Goal: Task Accomplishment & Management: Manage account settings

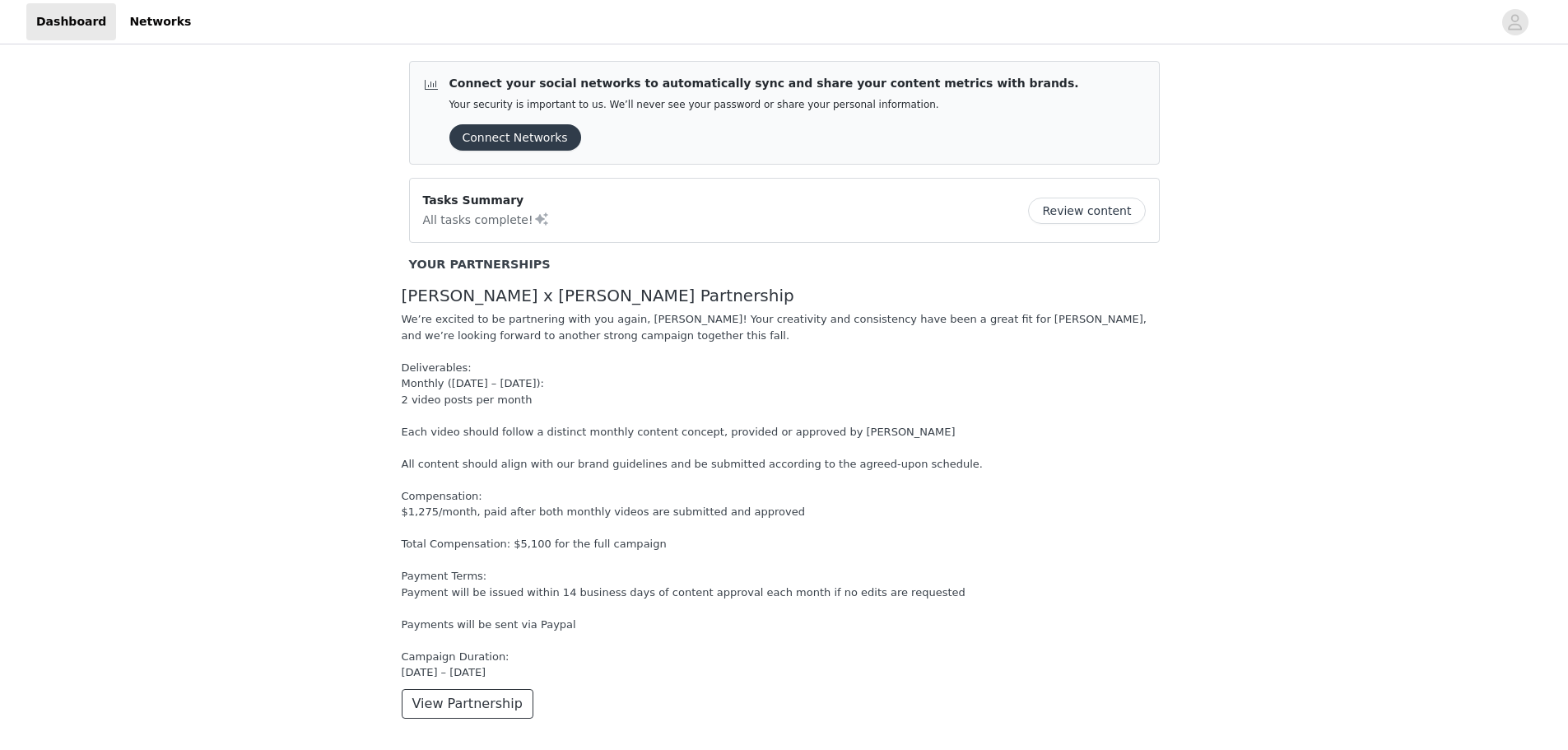
click at [439, 708] on button "View Partnership" at bounding box center [467, 703] width 131 height 29
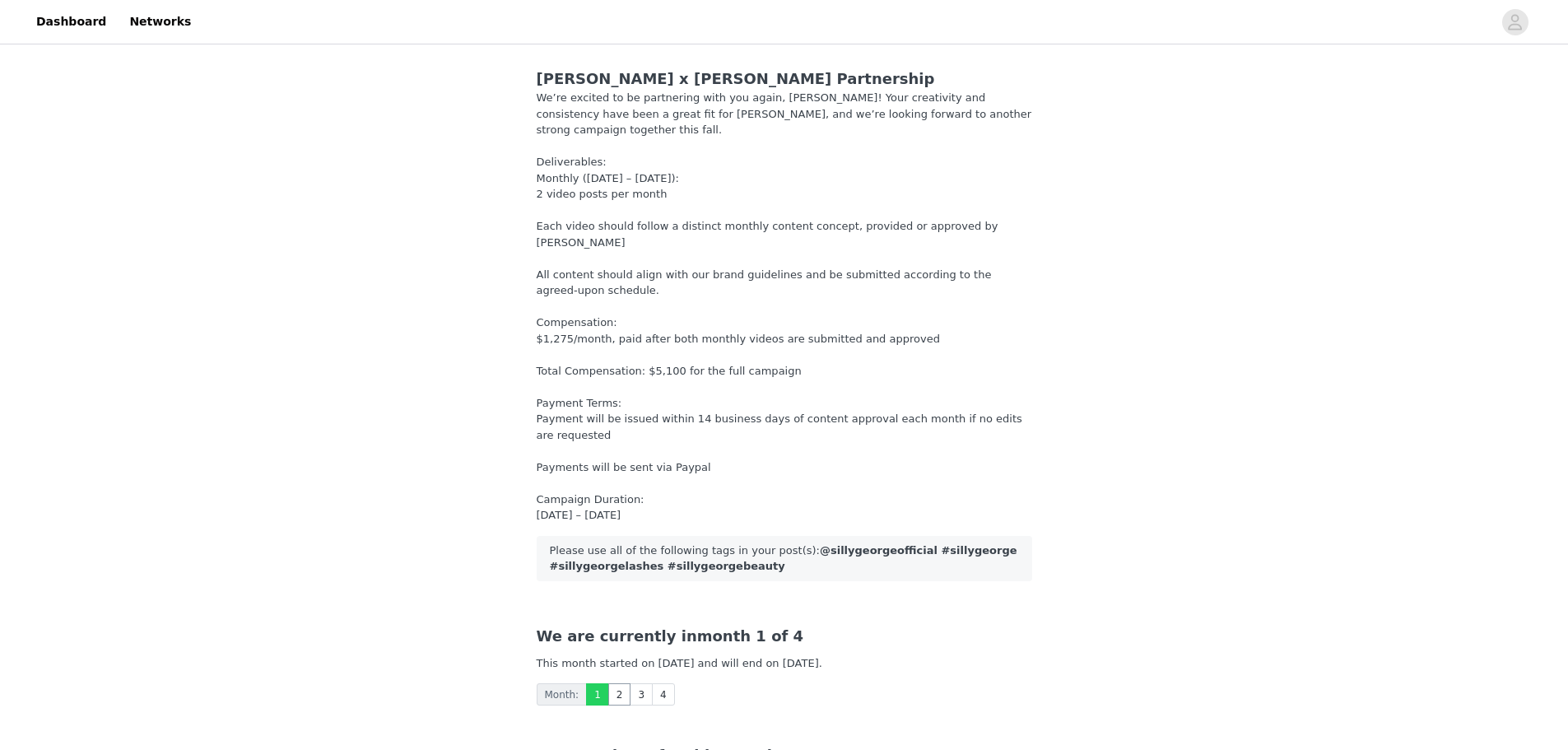
click at [612, 683] on link "2" at bounding box center [620, 694] width 23 height 23
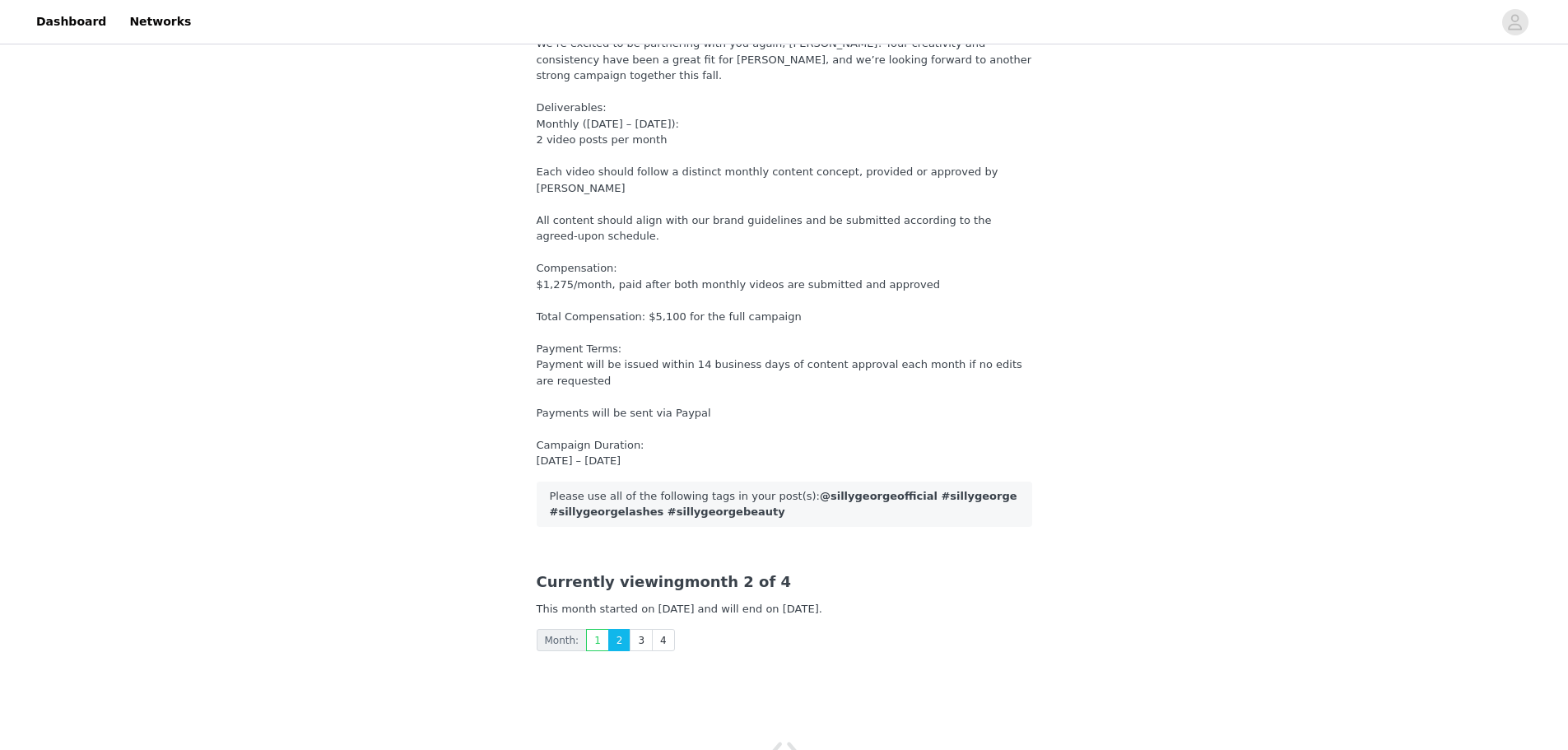
scroll to position [82, 0]
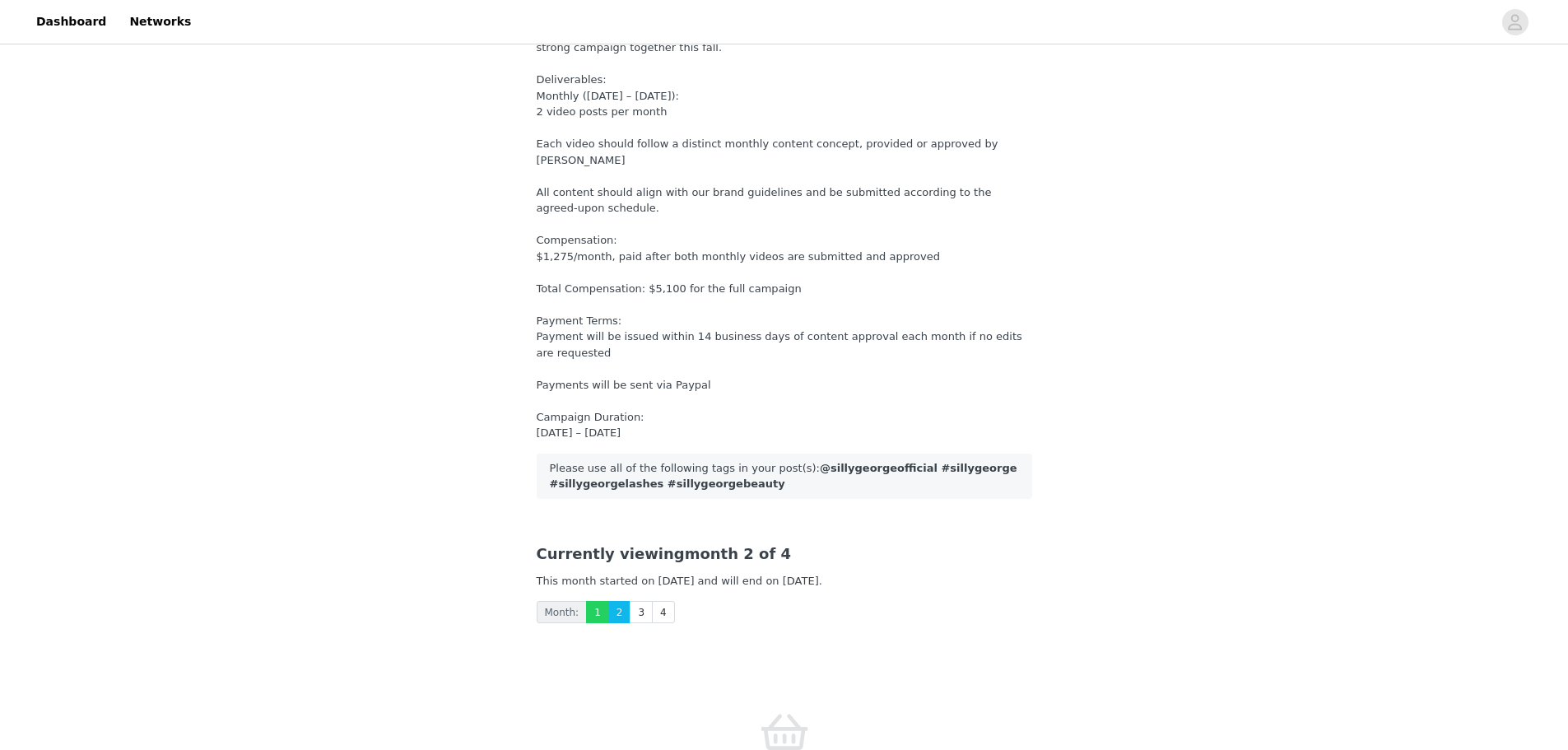
click at [592, 601] on link "1" at bounding box center [598, 612] width 23 height 23
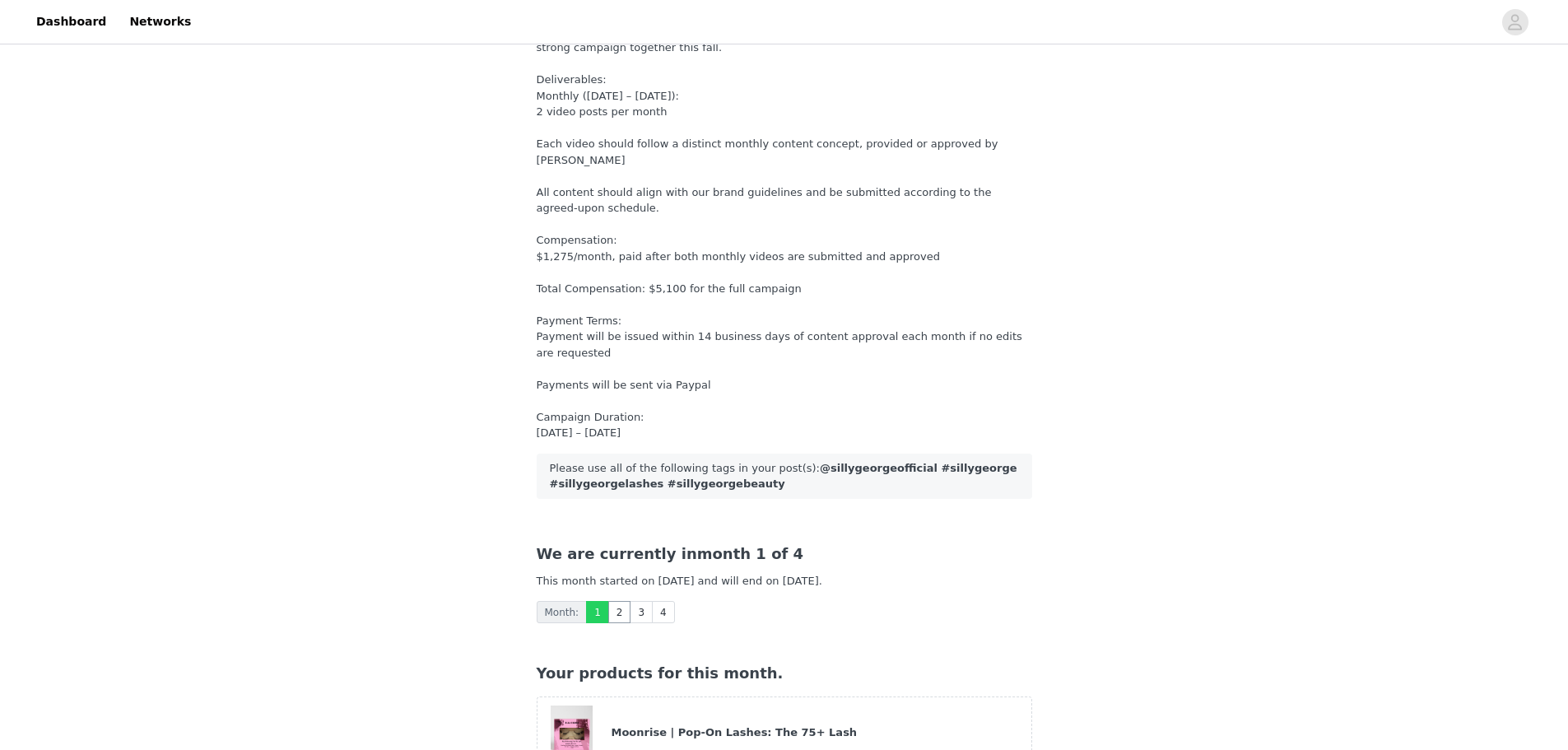
click at [612, 601] on link "2" at bounding box center [620, 612] width 23 height 23
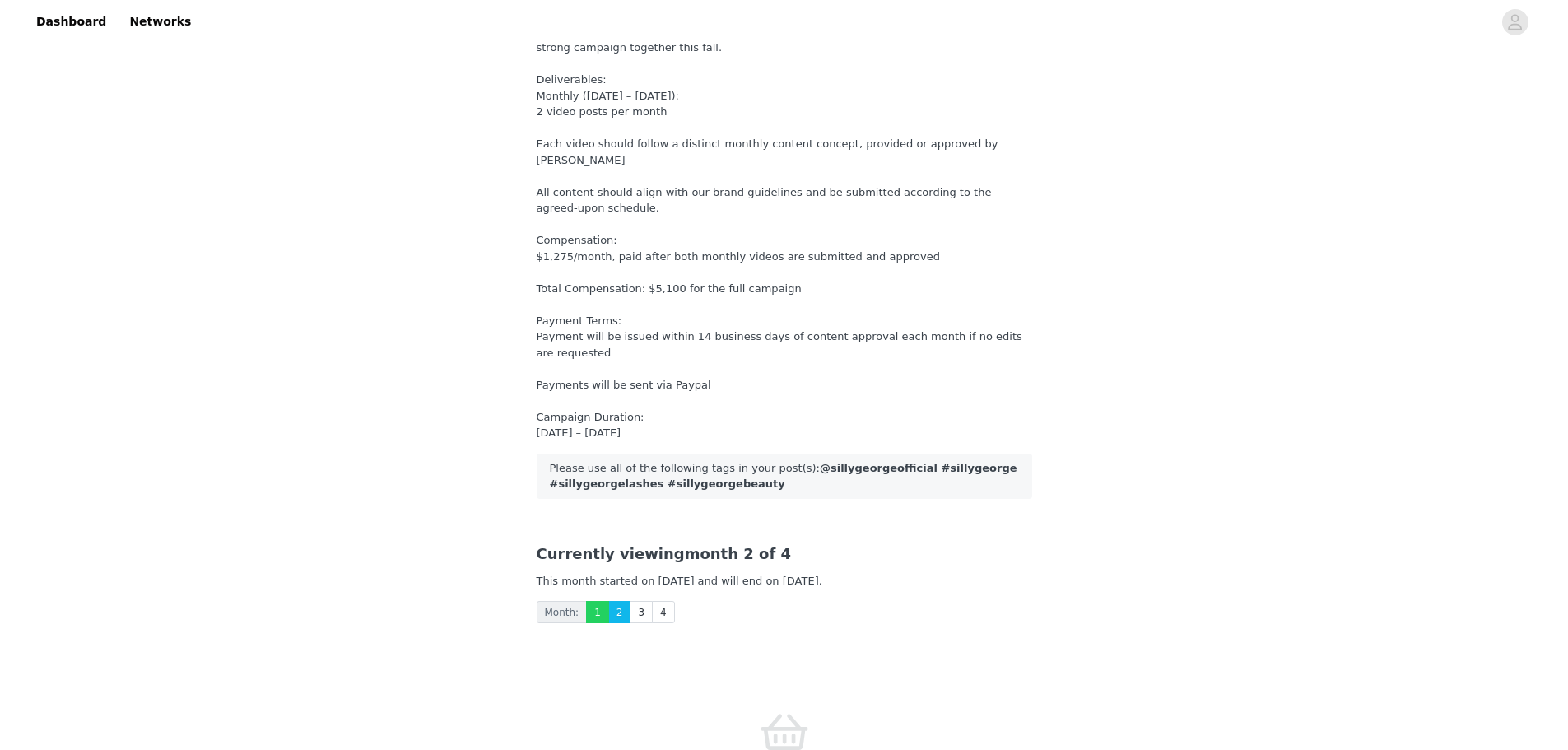
click at [596, 601] on link "1" at bounding box center [598, 612] width 23 height 23
click at [637, 601] on link "3" at bounding box center [641, 612] width 23 height 23
click at [656, 601] on link "4" at bounding box center [663, 612] width 23 height 23
click at [630, 601] on link "3" at bounding box center [641, 612] width 23 height 23
click at [652, 601] on link "4" at bounding box center [663, 612] width 23 height 23
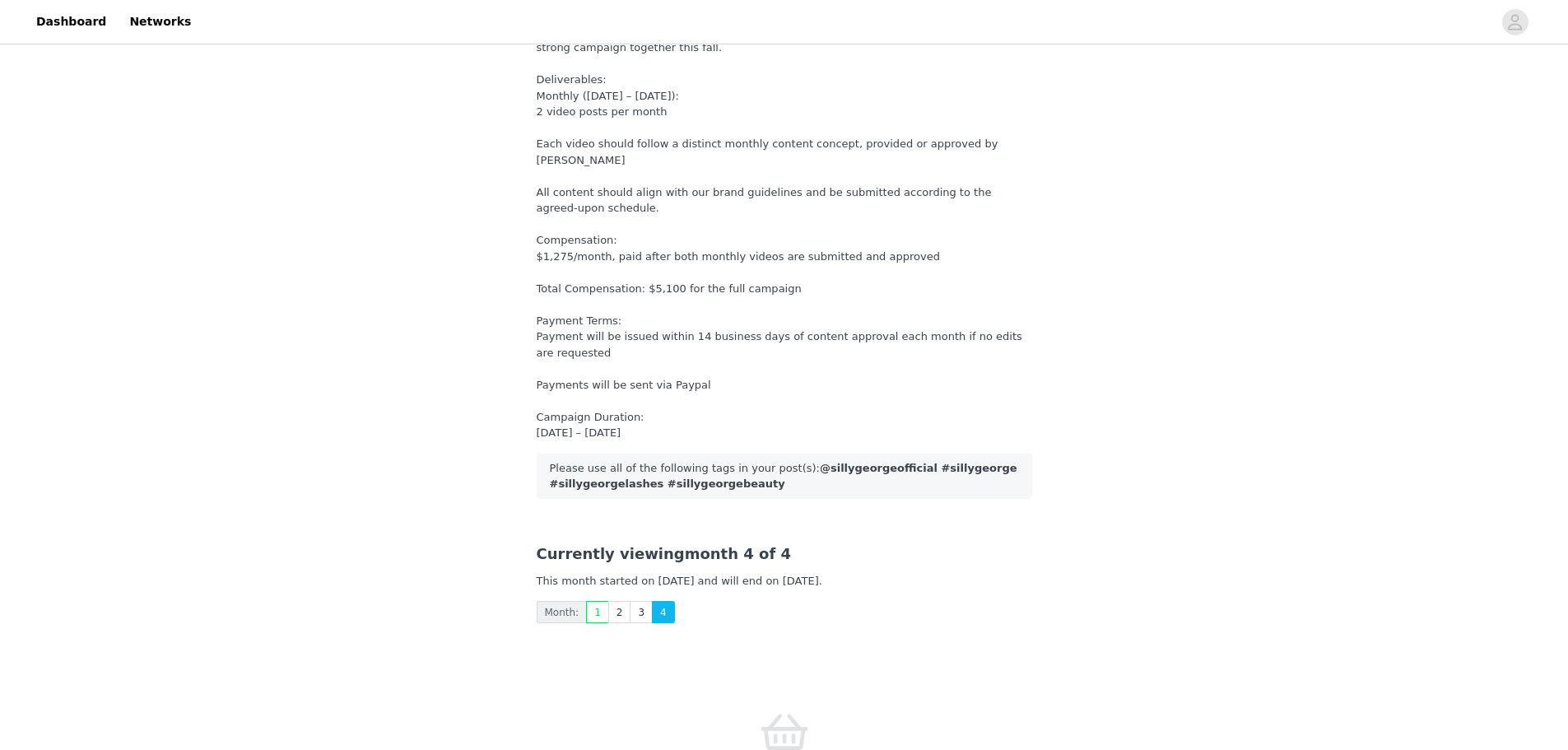
click at [595, 601] on link "1" at bounding box center [598, 612] width 23 height 23
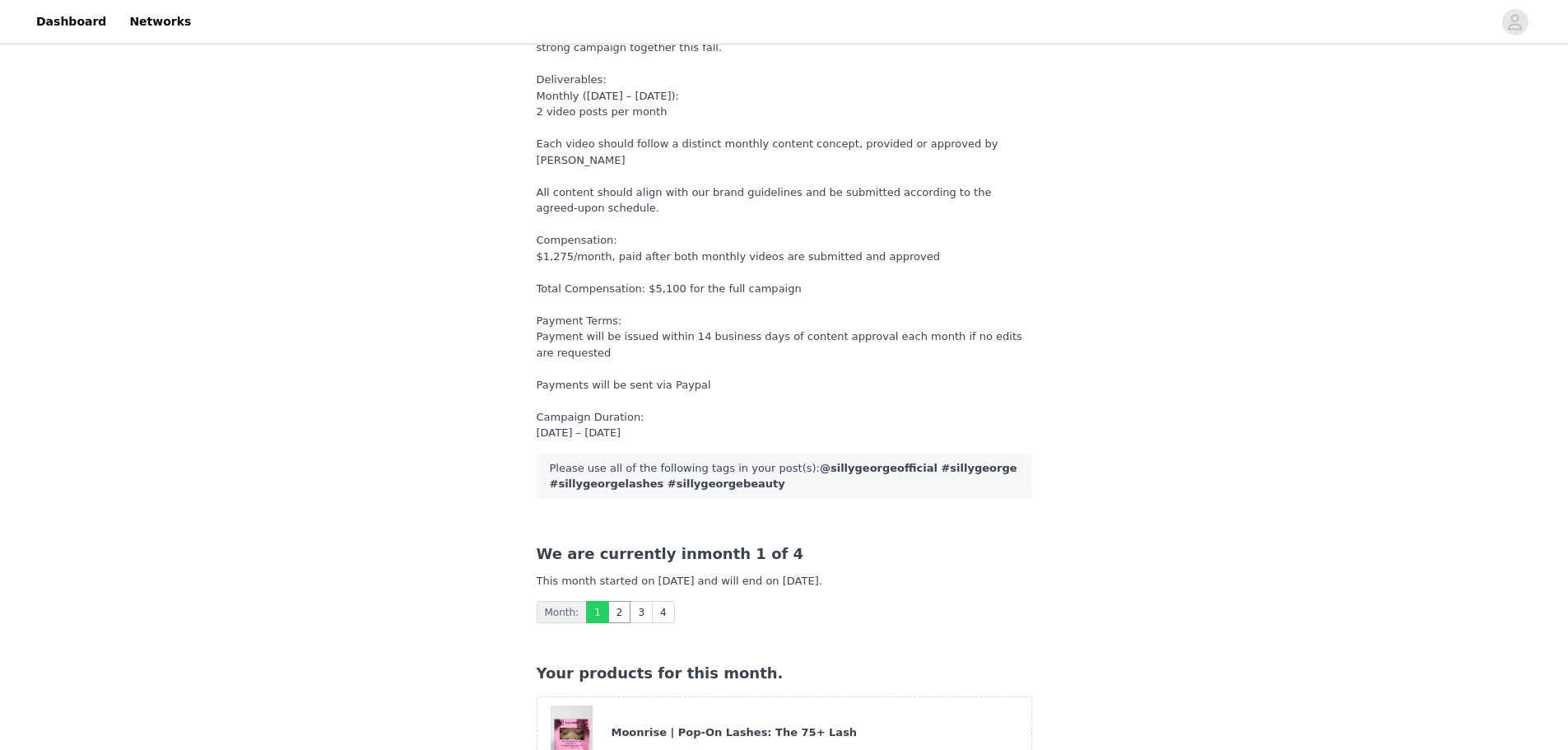
click at [617, 601] on link "2" at bounding box center [620, 612] width 23 height 23
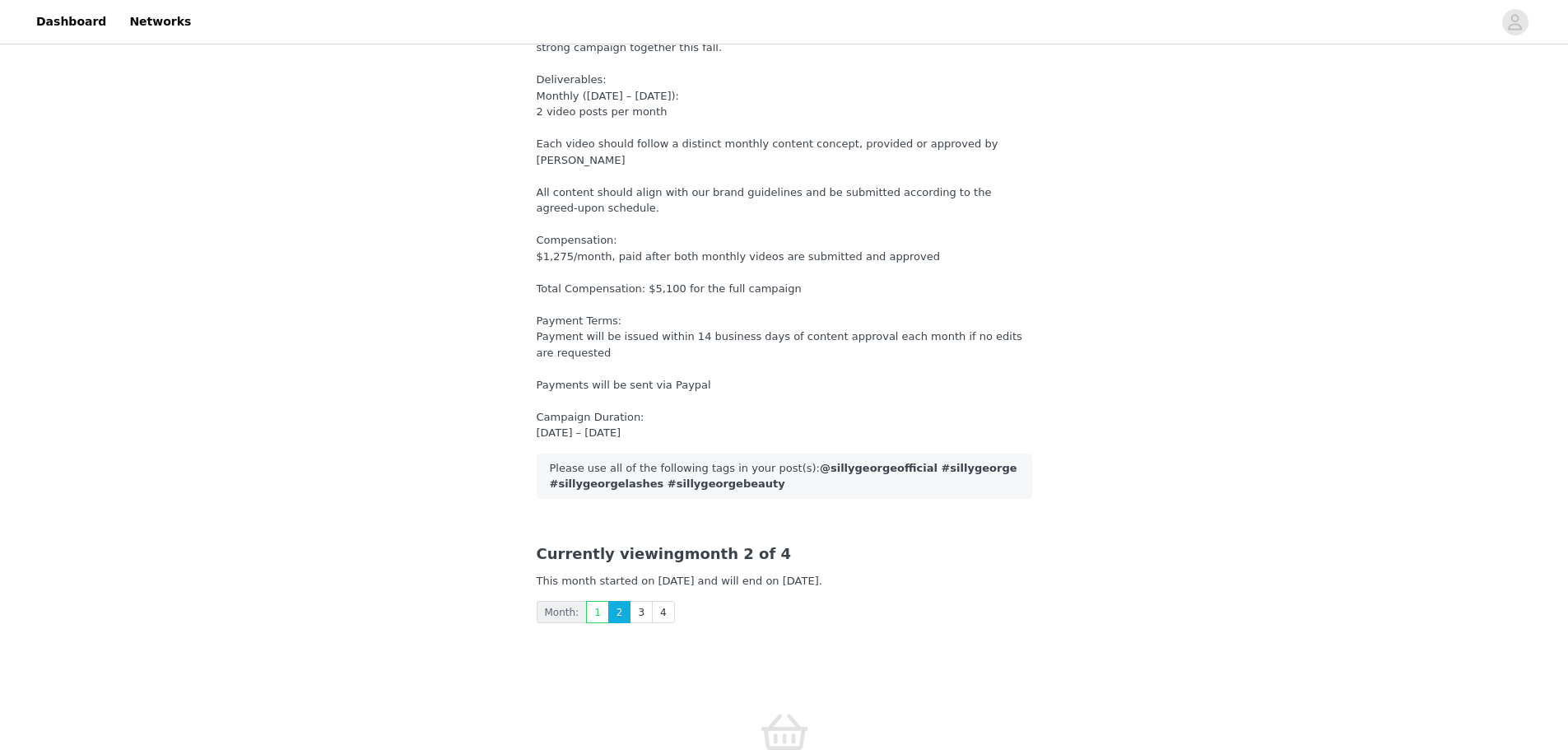
scroll to position [82, 0]
click at [636, 601] on link "3" at bounding box center [641, 612] width 23 height 23
click at [659, 601] on link "4" at bounding box center [663, 612] width 23 height 23
click at [639, 601] on link "3" at bounding box center [641, 612] width 23 height 23
click at [609, 601] on link "2" at bounding box center [620, 612] width 23 height 23
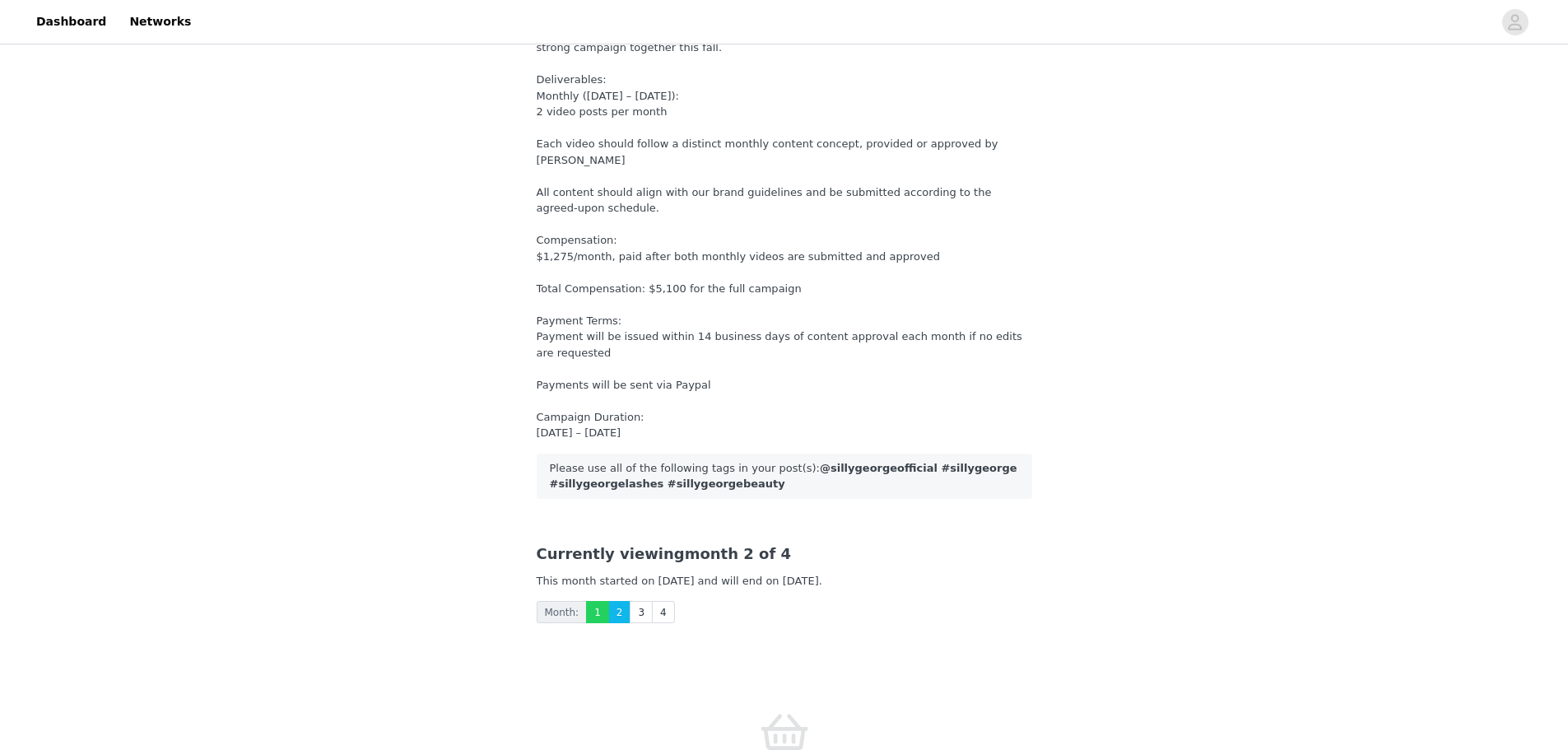
click at [591, 601] on link "1" at bounding box center [598, 612] width 23 height 23
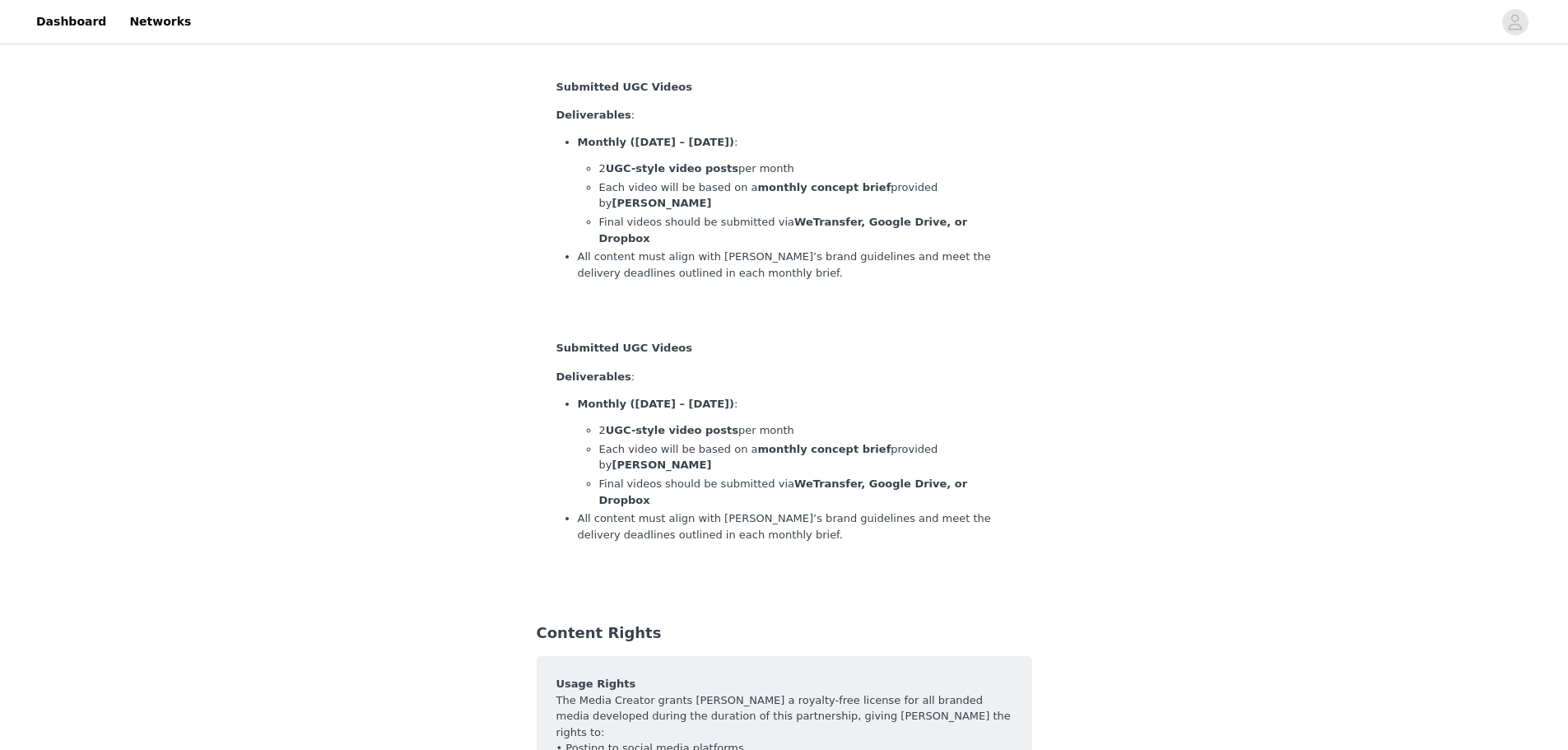
scroll to position [1976, 0]
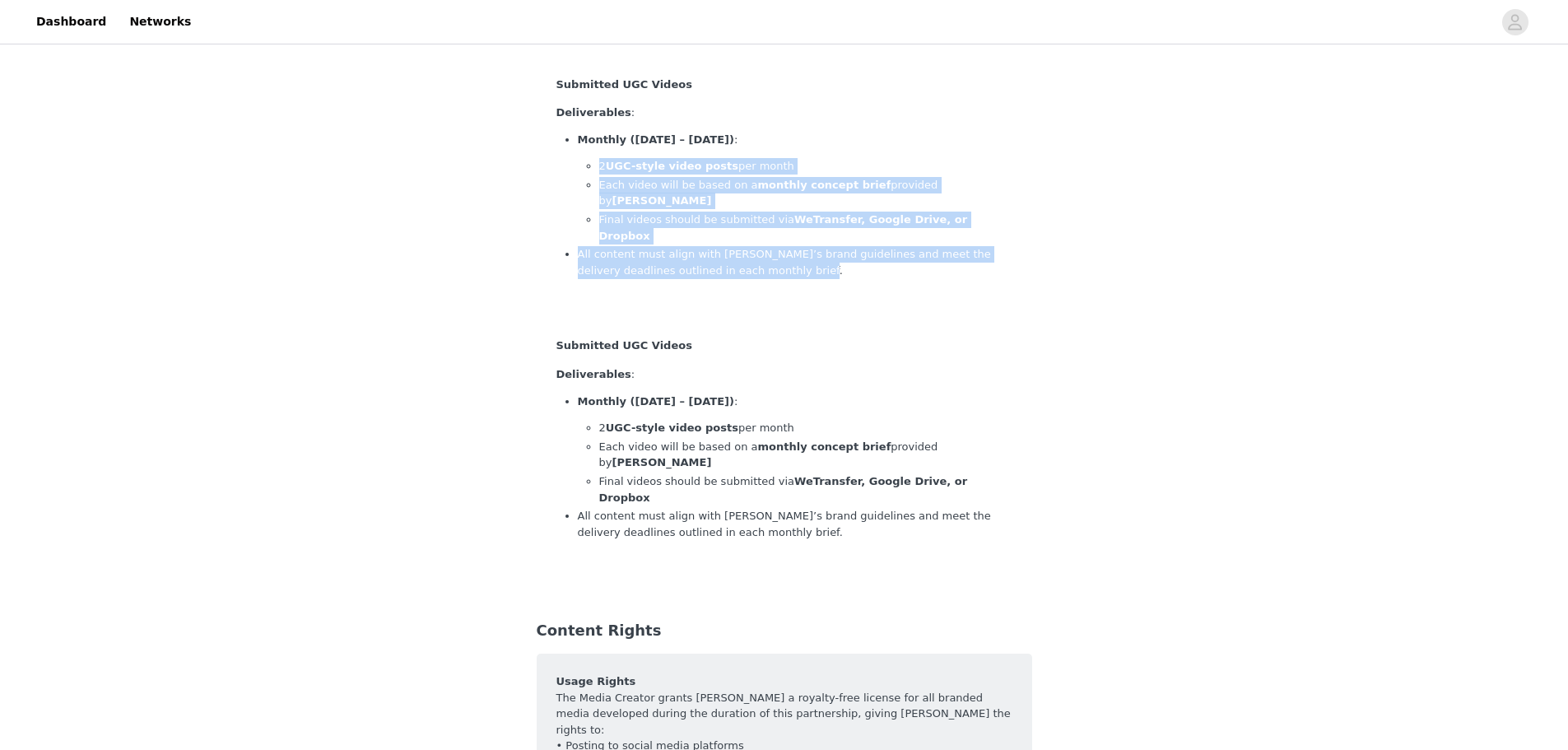
drag, startPoint x: 599, startPoint y: 117, endPoint x: 1087, endPoint y: 196, distance: 494.4
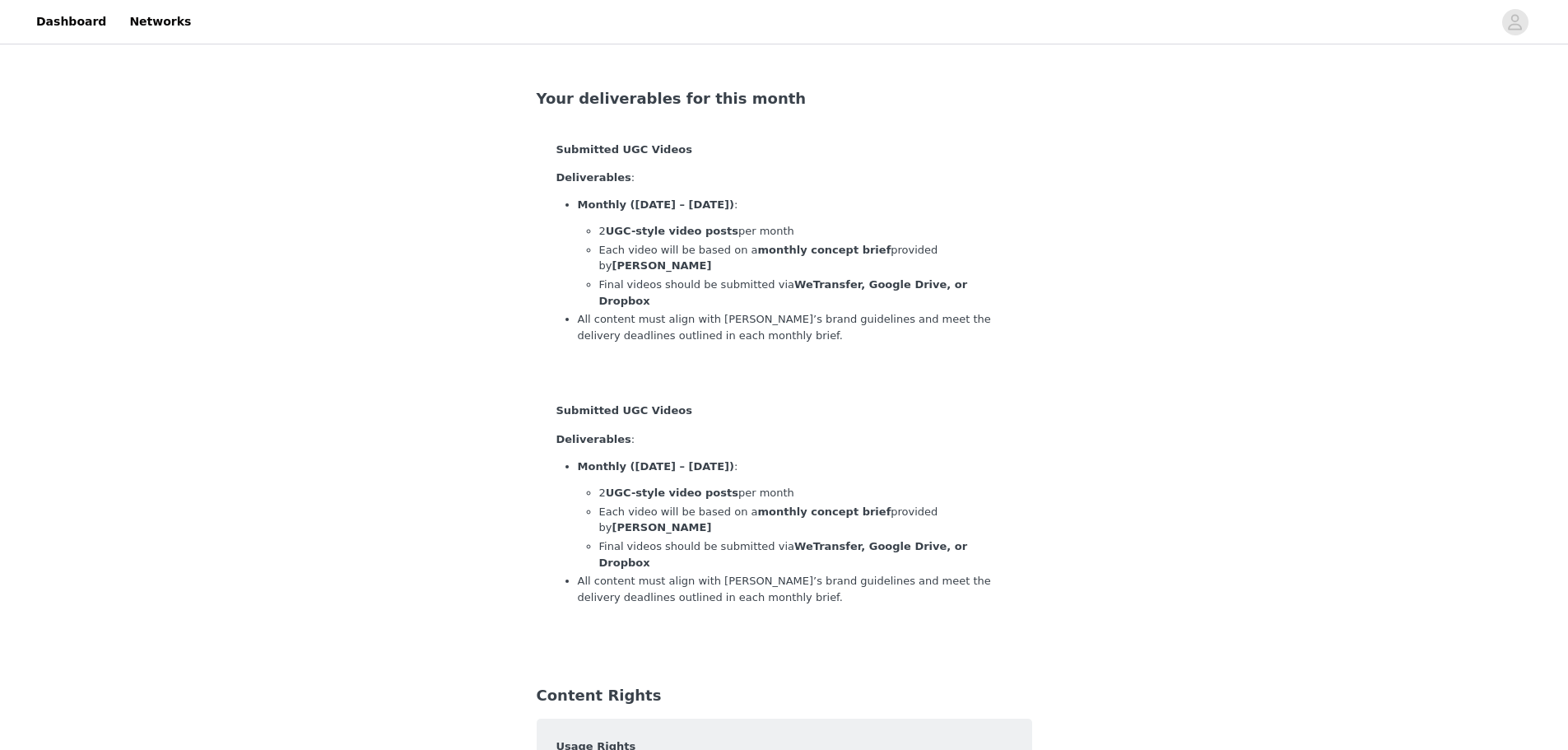
scroll to position [1894, 0]
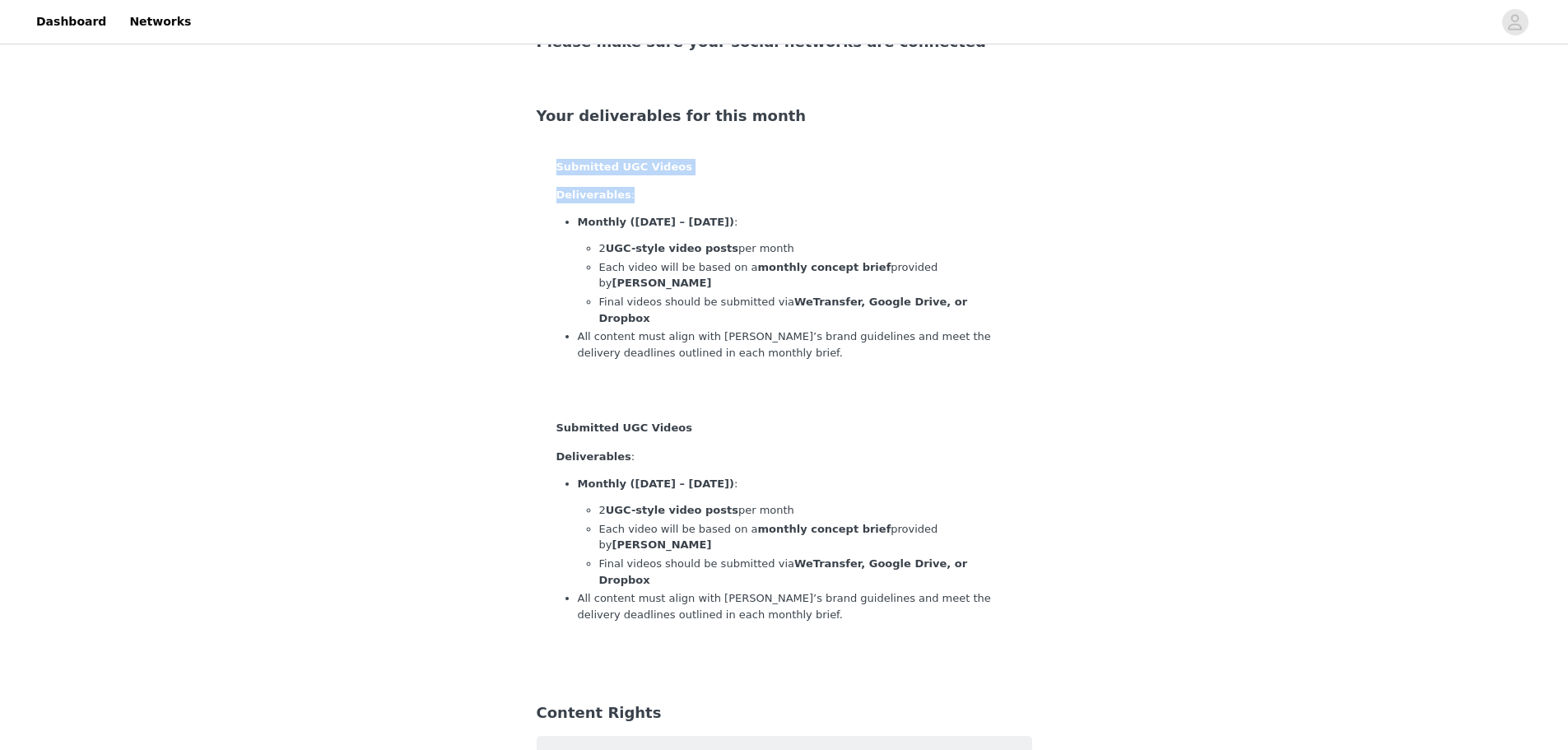
drag, startPoint x: 553, startPoint y: 120, endPoint x: 759, endPoint y: 164, distance: 210.6
click at [713, 158] on div "Submitted UGC Videos Deliverables : Monthly ([DATE] – [DATE]) : 2 UGC-style vid…" at bounding box center [784, 269] width 496 height 262
click at [958, 240] on p "2 UGC-style video posts per month" at bounding box center [806, 247] width 414 height 16
click at [683, 521] on p "Each video will be based on a monthly concept brief provided by [PERSON_NAME]" at bounding box center [806, 537] width 414 height 32
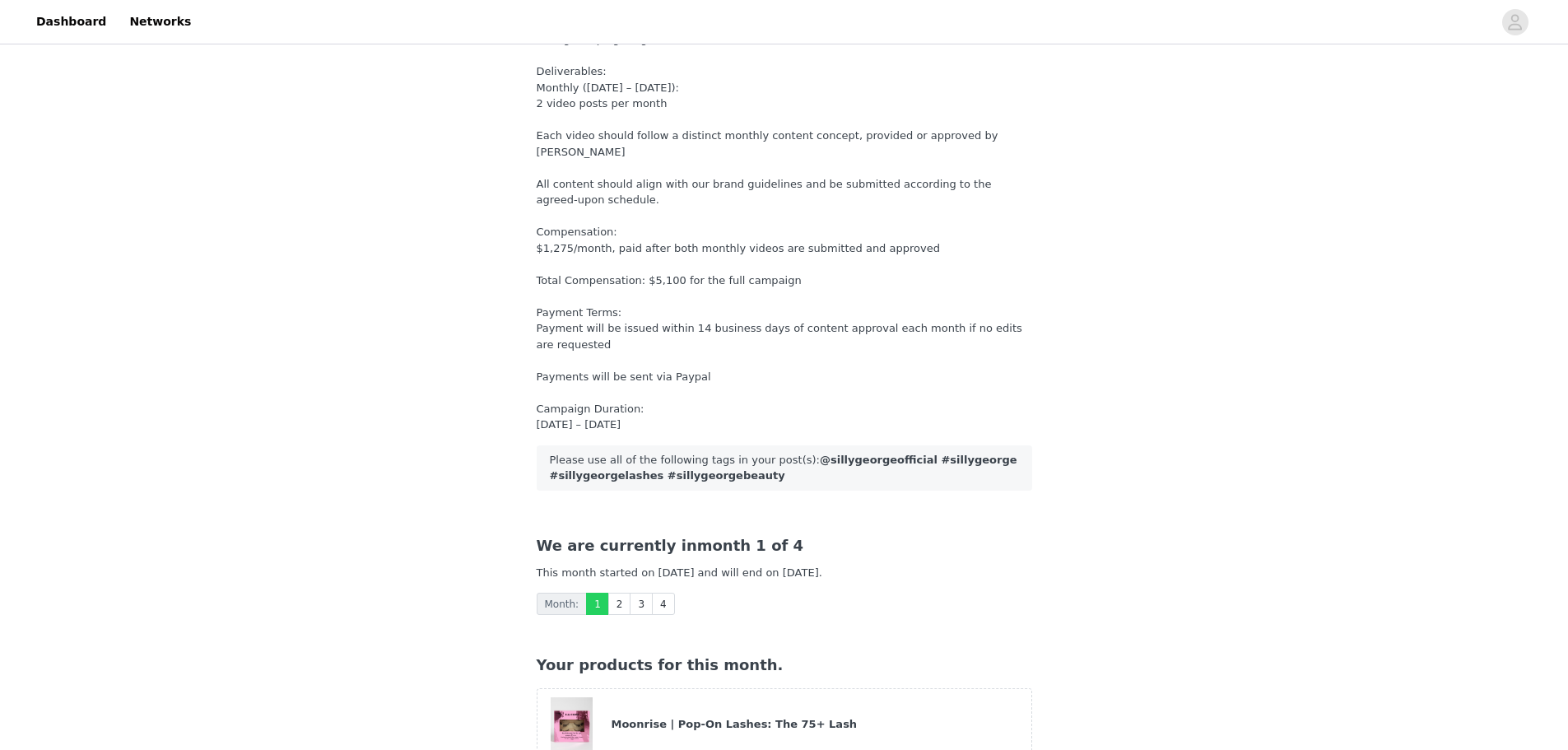
scroll to position [0, 0]
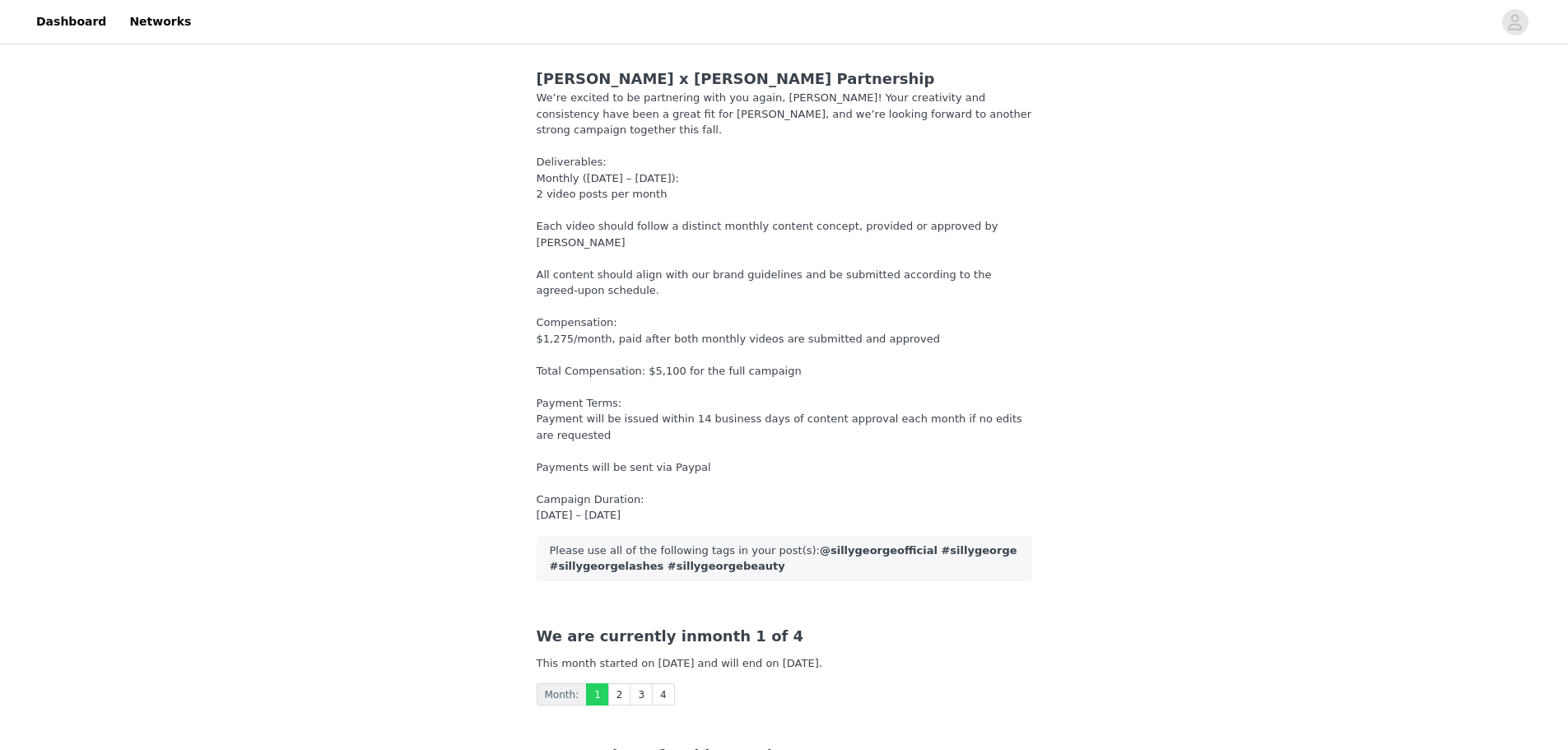
drag, startPoint x: 539, startPoint y: 151, endPoint x: 675, endPoint y: 461, distance: 338.5
click at [675, 461] on div "We’re excited to be partnering with you again, [PERSON_NAME]! Your creativity a…" at bounding box center [784, 306] width 496 height 434
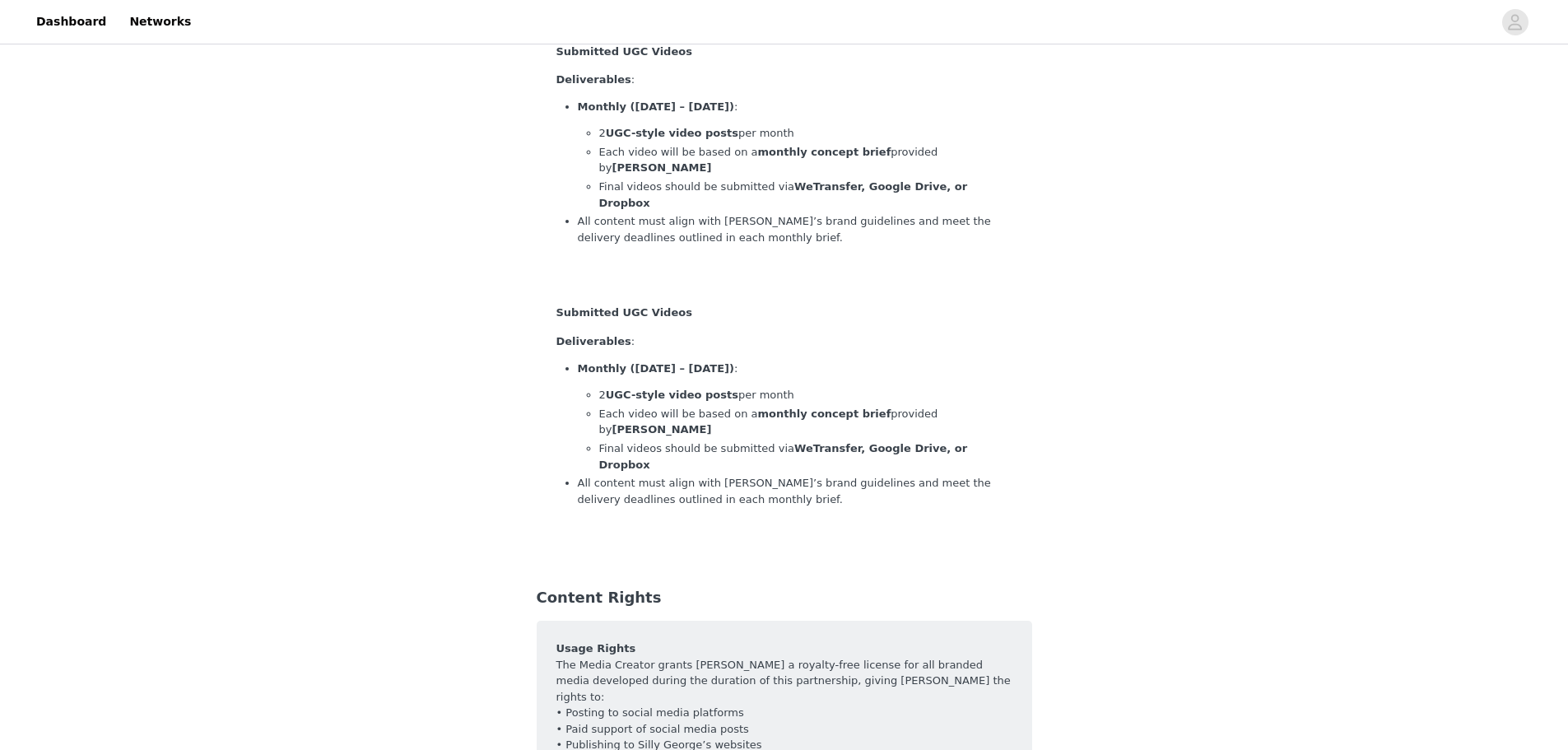
scroll to position [1862, 0]
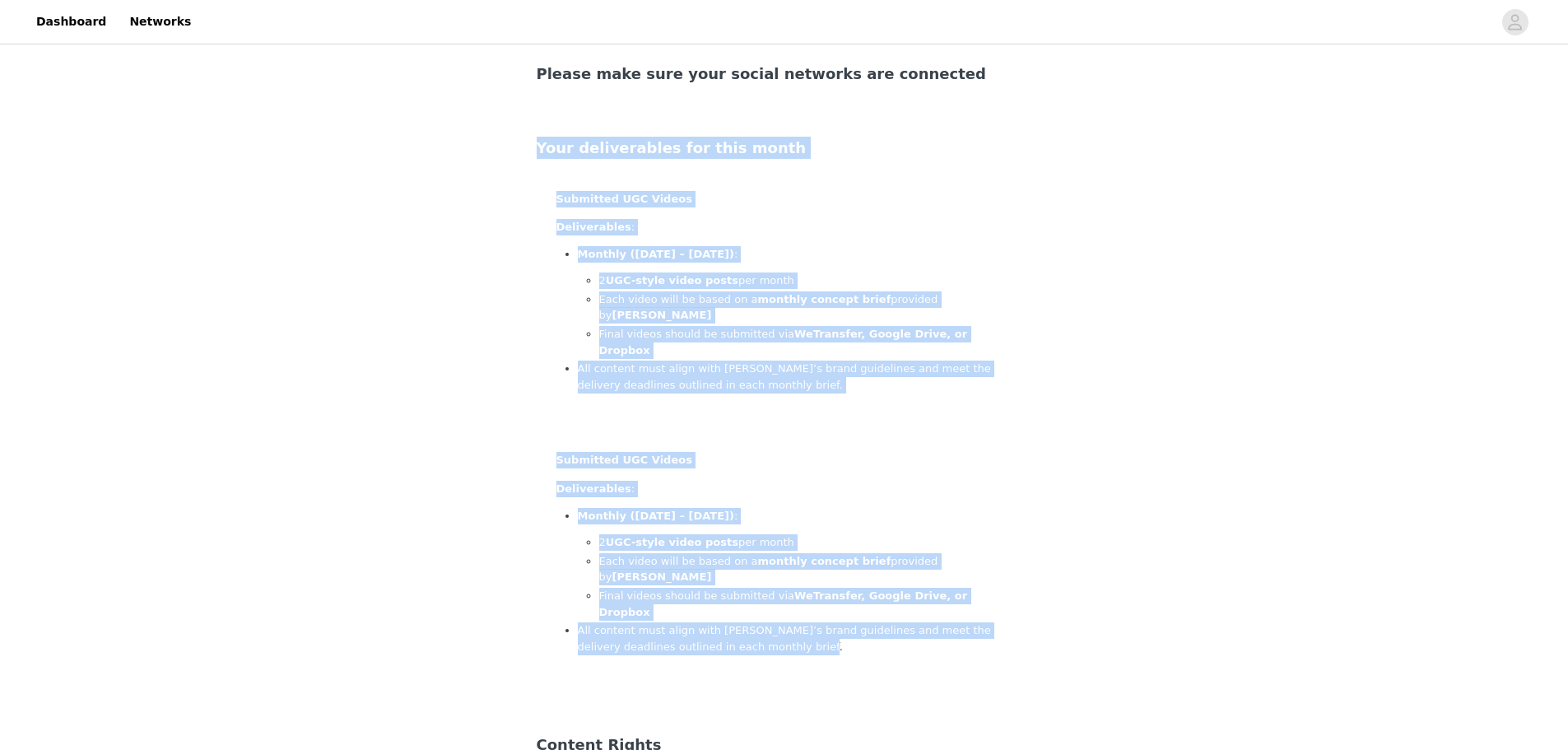
drag, startPoint x: 527, startPoint y: 99, endPoint x: 727, endPoint y: 538, distance: 482.4
click at [727, 538] on div "Your deliverables for this month Submitted UGC Videos Deliverables : Monthly ([…" at bounding box center [784, 416] width 536 height 598
drag, startPoint x: 742, startPoint y: 529, endPoint x: 758, endPoint y: 526, distance: 16.3
click at [745, 622] on p "All content must align with [PERSON_NAME]’s brand guidelines and meet the deliv…" at bounding box center [795, 639] width 435 height 32
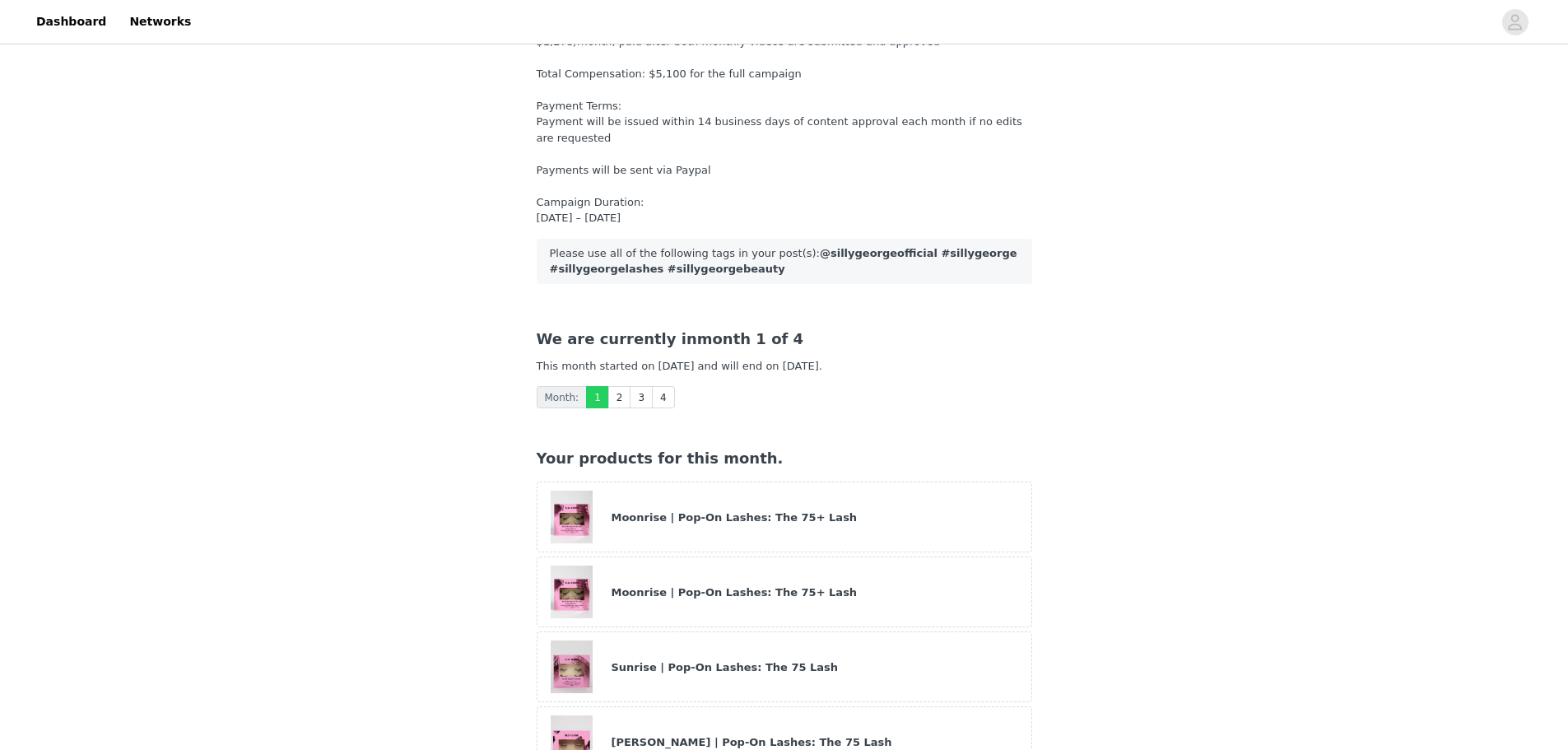
scroll to position [214, 0]
